Goal: Information Seeking & Learning: Learn about a topic

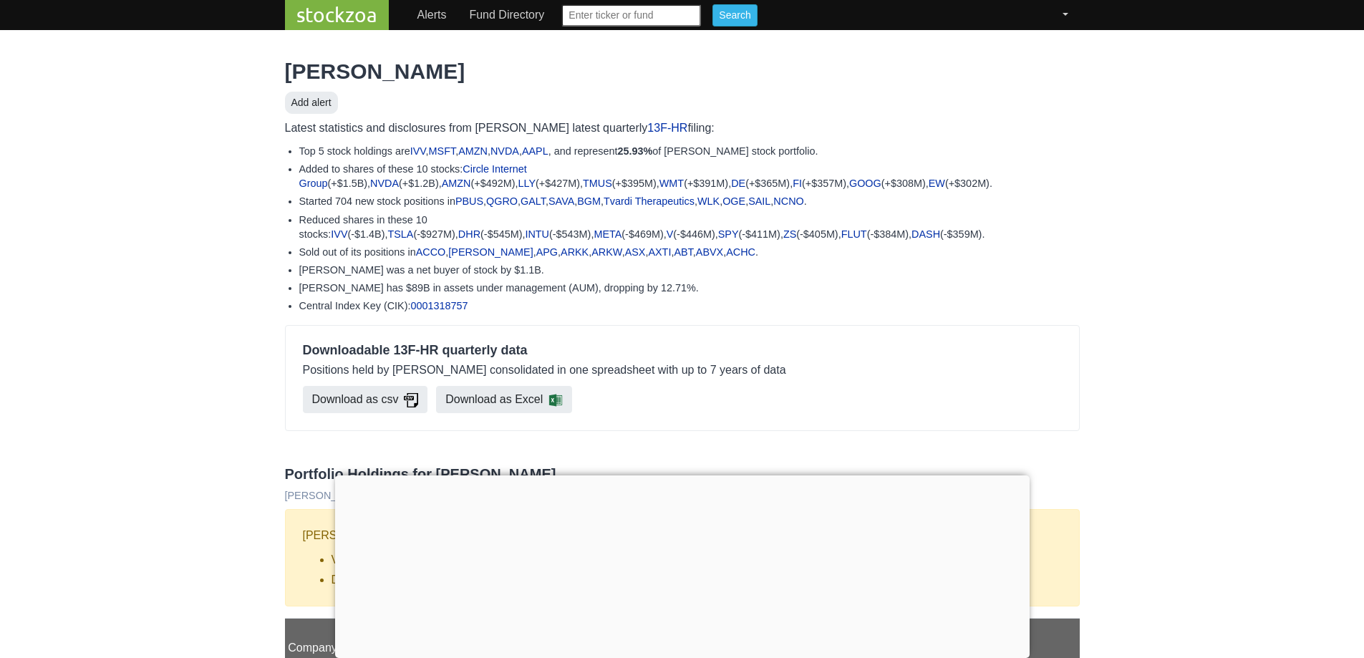
scroll to position [573, 0]
click at [607, 19] on input "text" at bounding box center [631, 15] width 140 height 22
type input "itu"
click at [742, 10] on input "Search" at bounding box center [734, 15] width 44 height 22
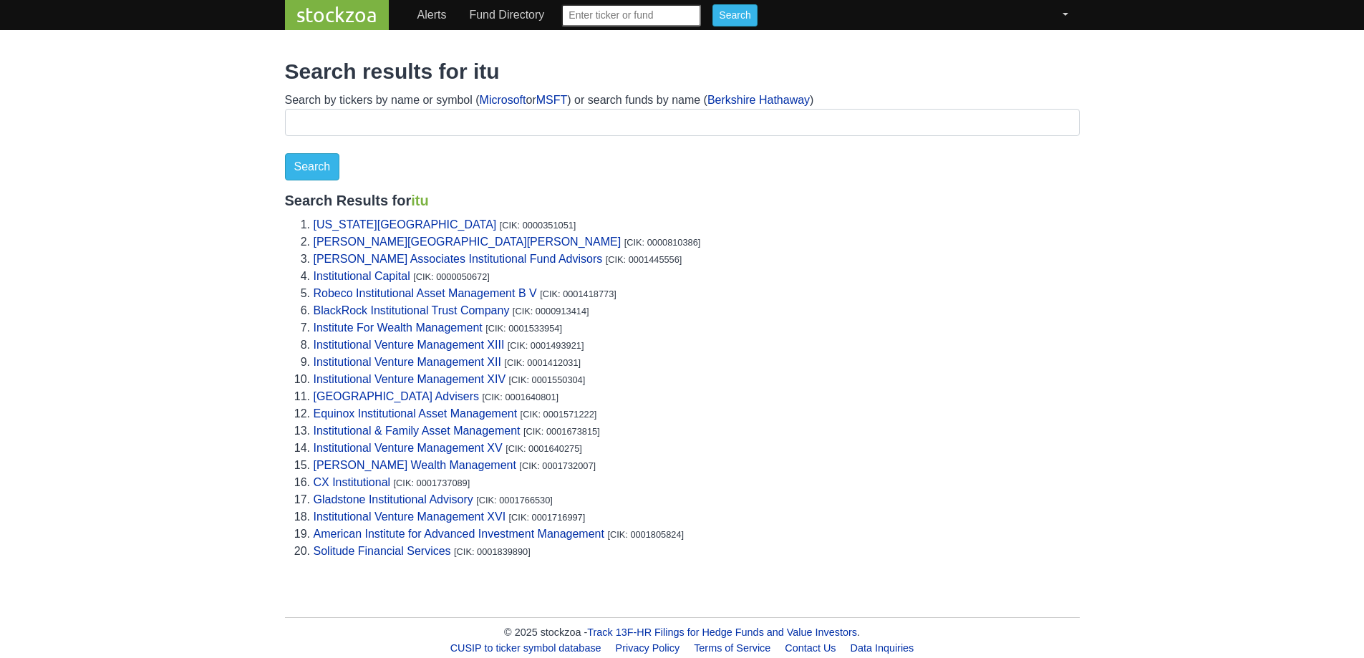
click at [590, 22] on input "text" at bounding box center [631, 15] width 140 height 22
type input "itau"
click at [712, 23] on input "Search" at bounding box center [734, 15] width 44 height 22
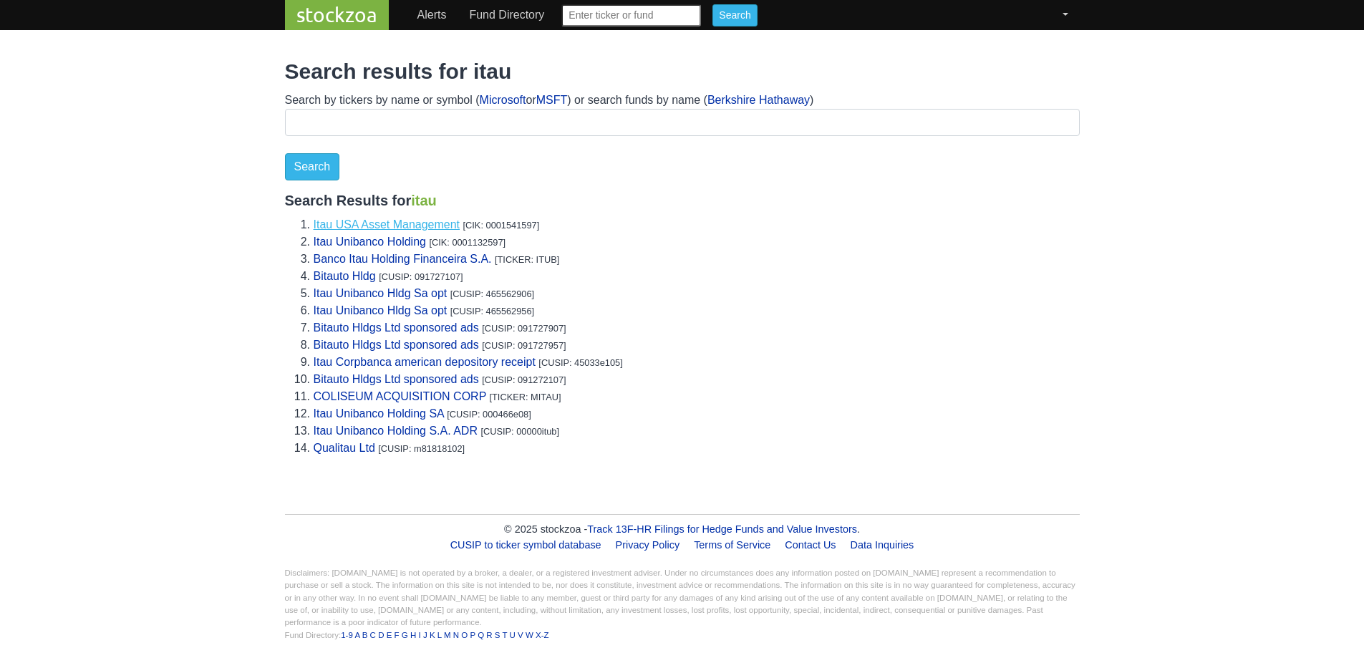
click at [383, 226] on link "Itau USA Asset Management" at bounding box center [387, 224] width 147 height 12
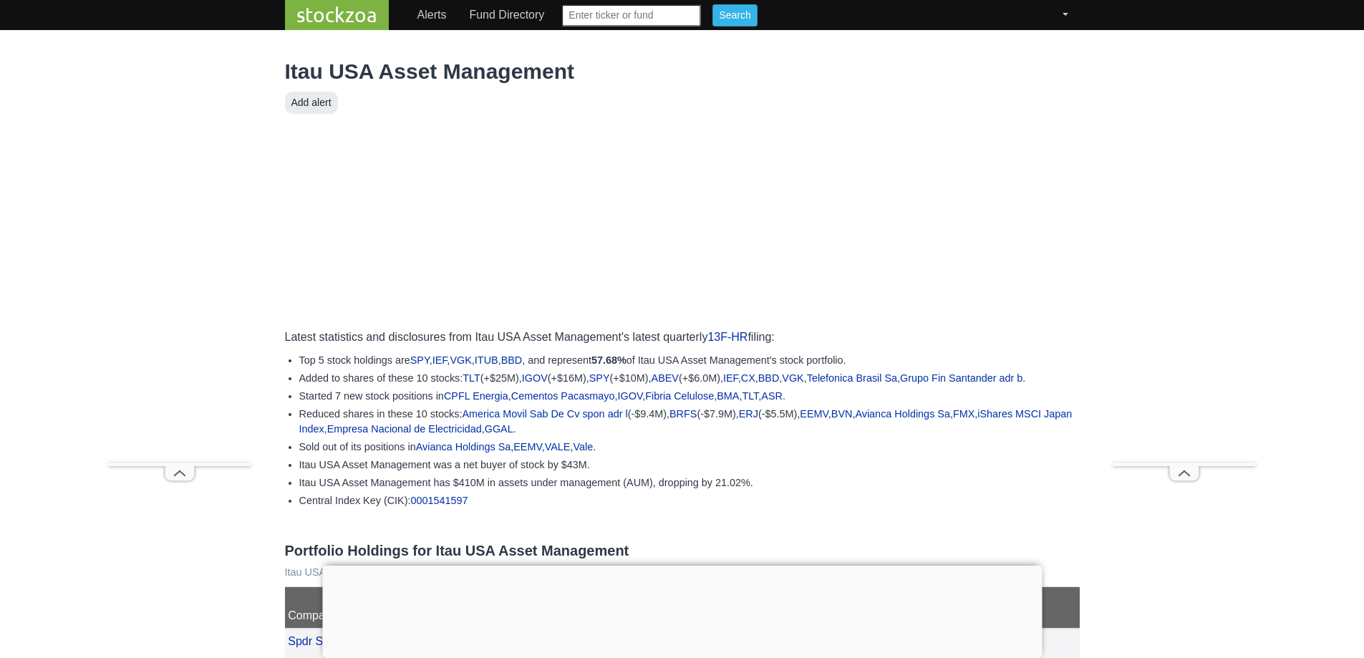
click at [628, 12] on input "text" at bounding box center [631, 15] width 140 height 22
type input "erj"
click at [722, 18] on input "Search" at bounding box center [734, 15] width 44 height 22
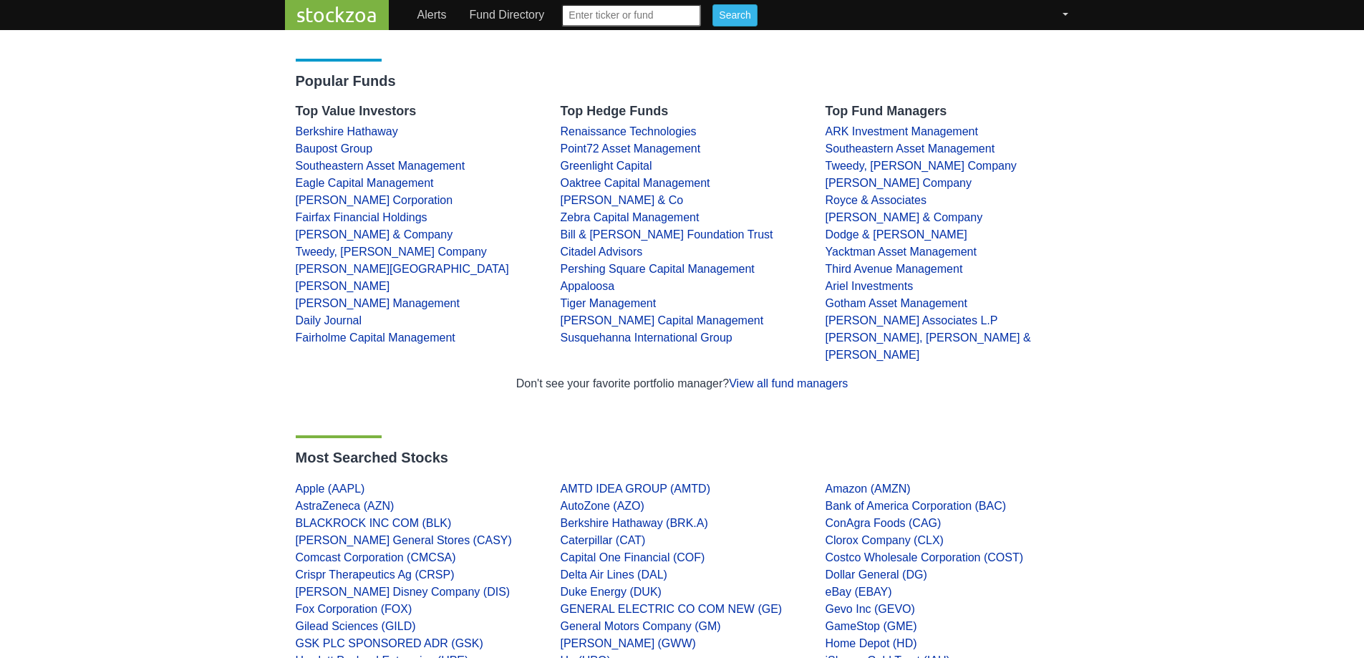
click at [624, 13] on input "text" at bounding box center [631, 15] width 140 height 22
type input "erj"
click at [721, 17] on input "Search" at bounding box center [734, 15] width 44 height 22
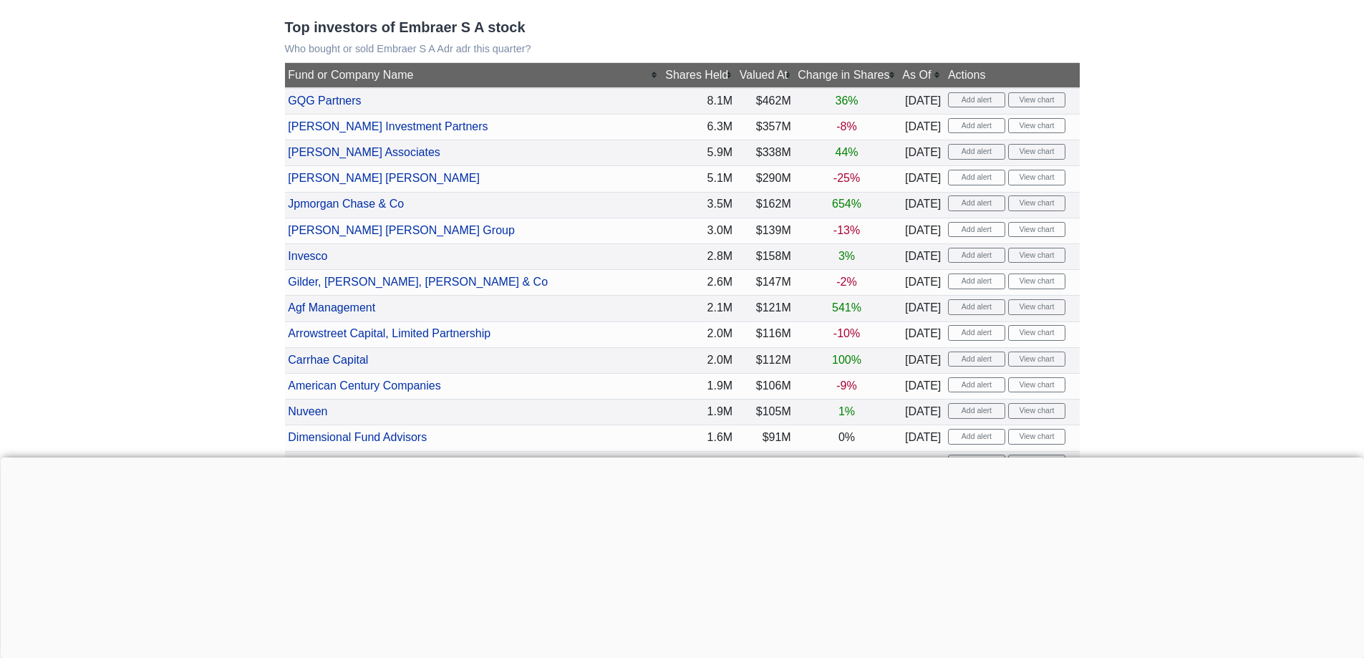
scroll to position [286, 0]
click at [365, 313] on link "Agf Management" at bounding box center [331, 307] width 87 height 12
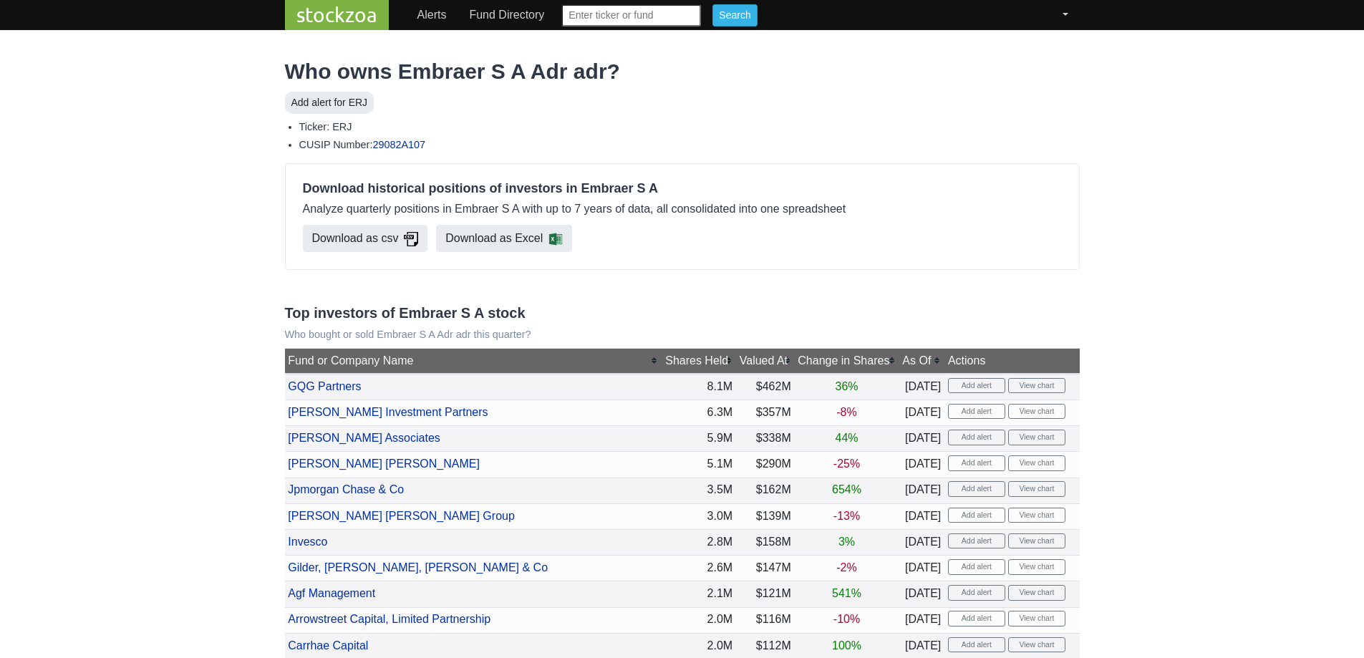
scroll to position [286, 0]
